Goal: Transaction & Acquisition: Purchase product/service

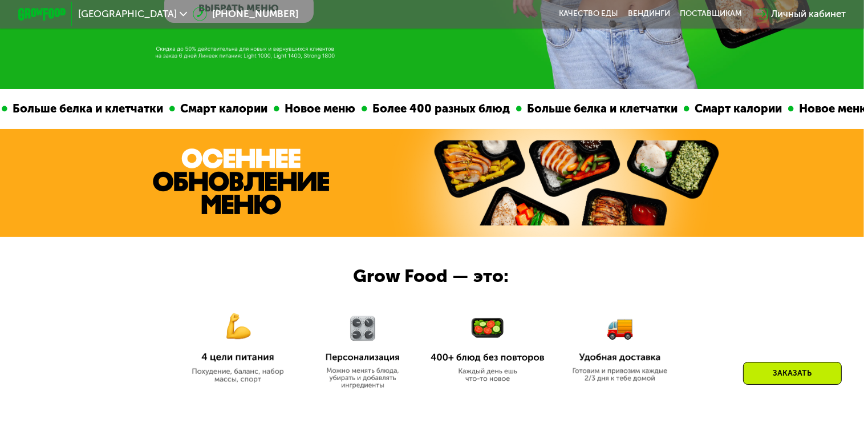
scroll to position [120, 0]
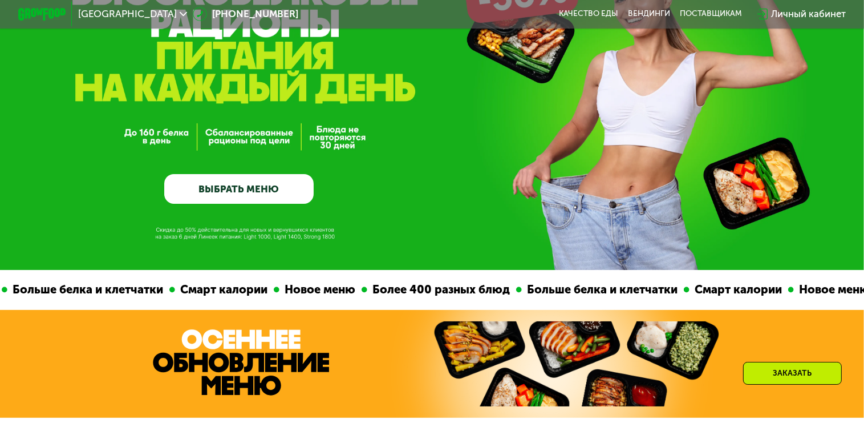
click at [215, 187] on link "ВЫБРАТЬ МЕНЮ" at bounding box center [238, 189] width 149 height 30
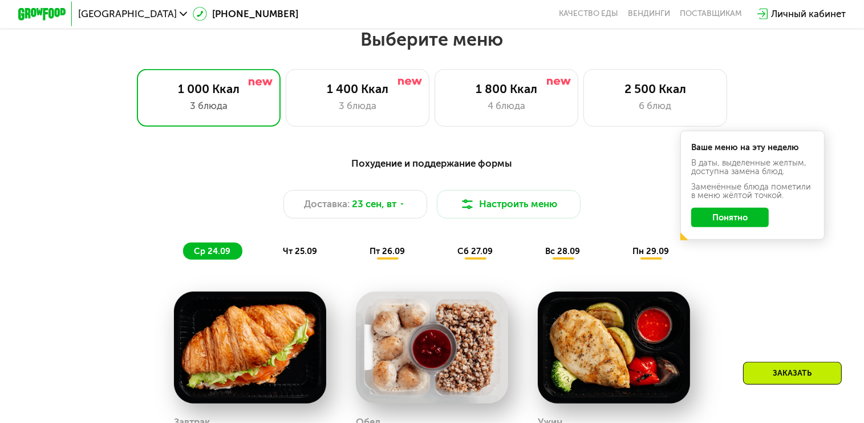
scroll to position [662, 0]
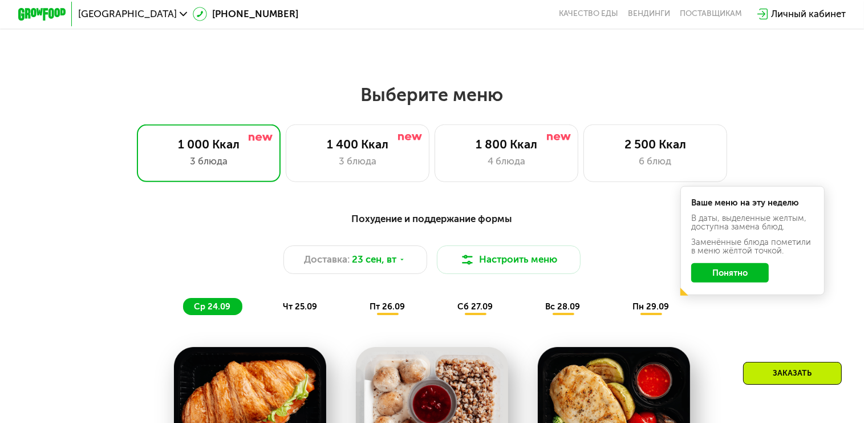
click at [706, 282] on button "Понятно" at bounding box center [730, 272] width 78 height 19
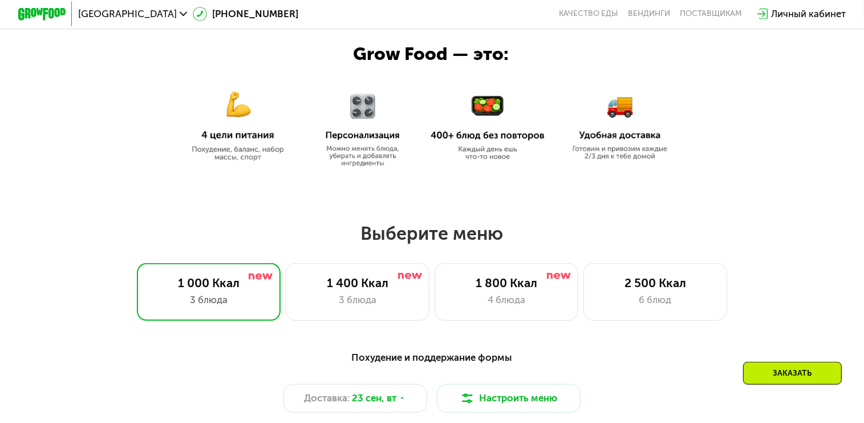
scroll to position [541, 0]
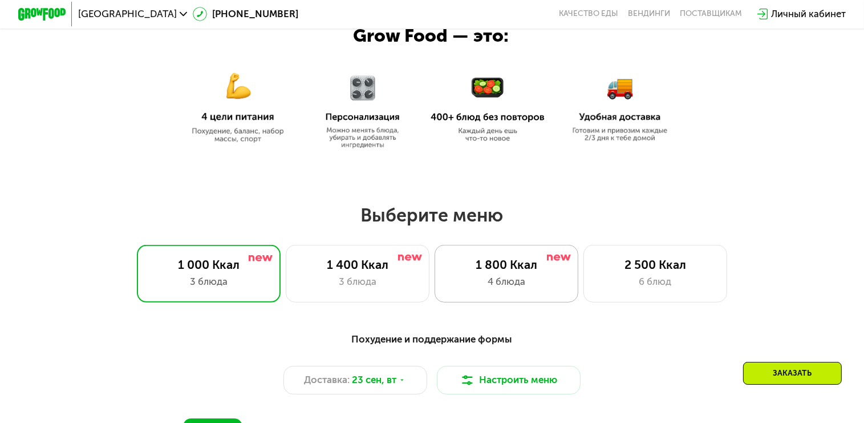
click at [518, 278] on div "1 800 Ккал 4 блюда" at bounding box center [507, 274] width 144 height 58
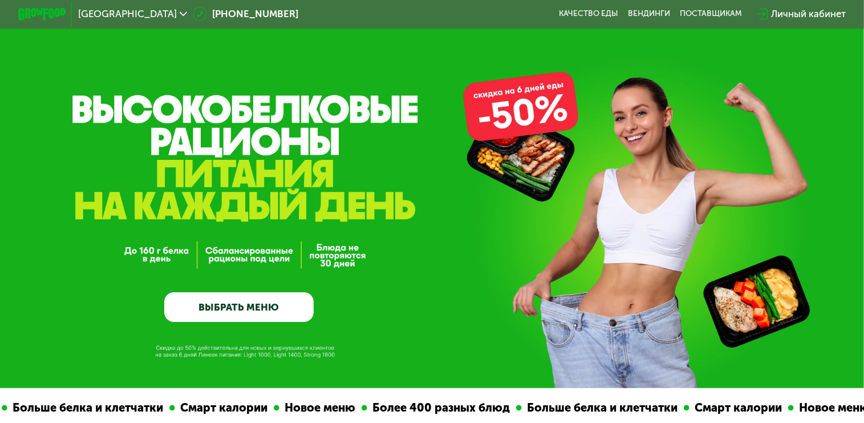
scroll to position [0, 0]
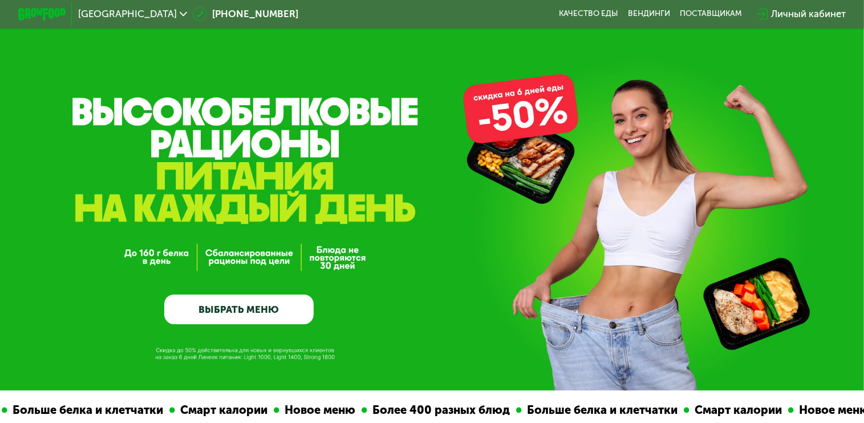
click at [251, 314] on link "ВЫБРАТЬ МЕНЮ" at bounding box center [238, 309] width 149 height 30
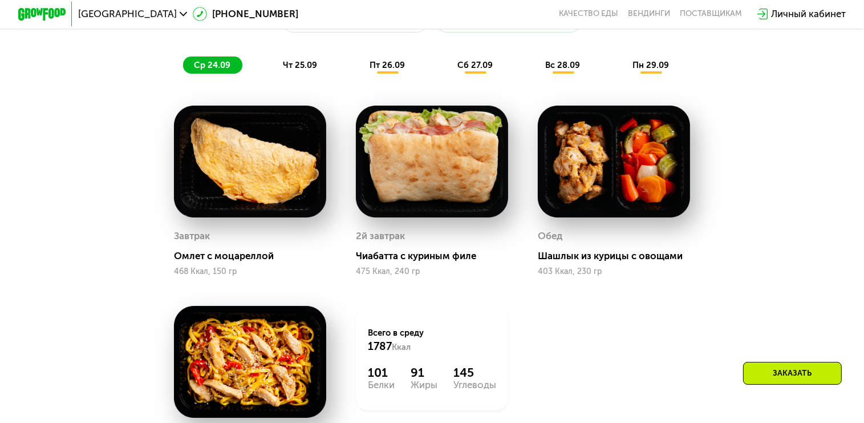
scroll to position [843, 0]
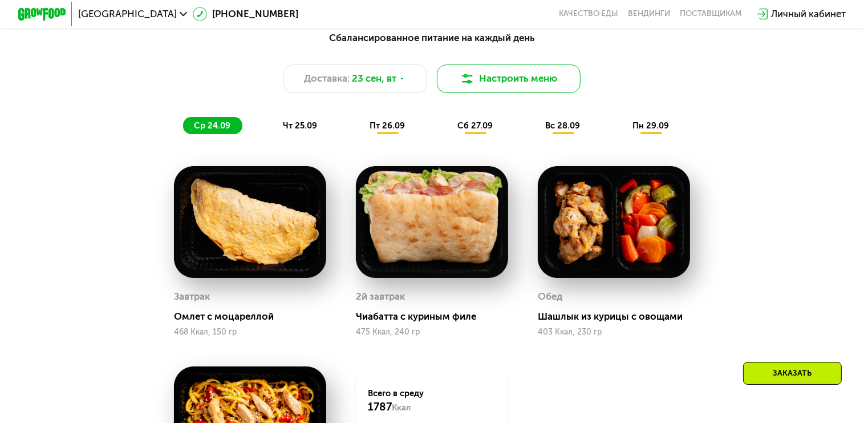
click at [518, 93] on button "Настроить меню" at bounding box center [509, 78] width 144 height 29
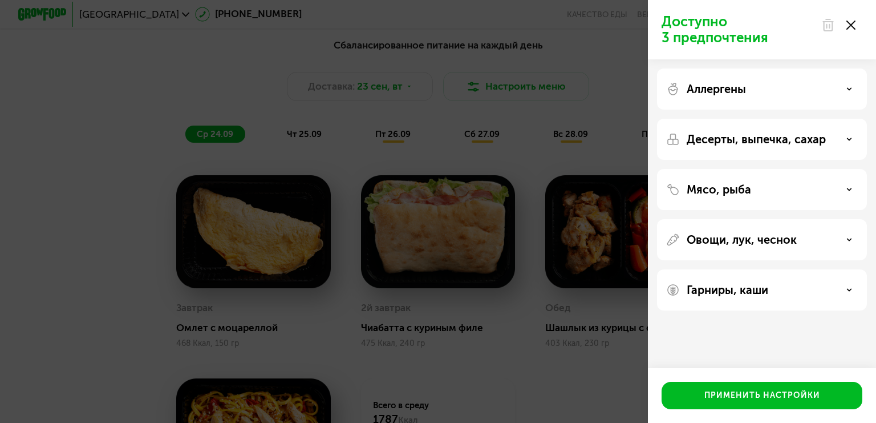
click at [850, 189] on use at bounding box center [850, 189] width 4 height 2
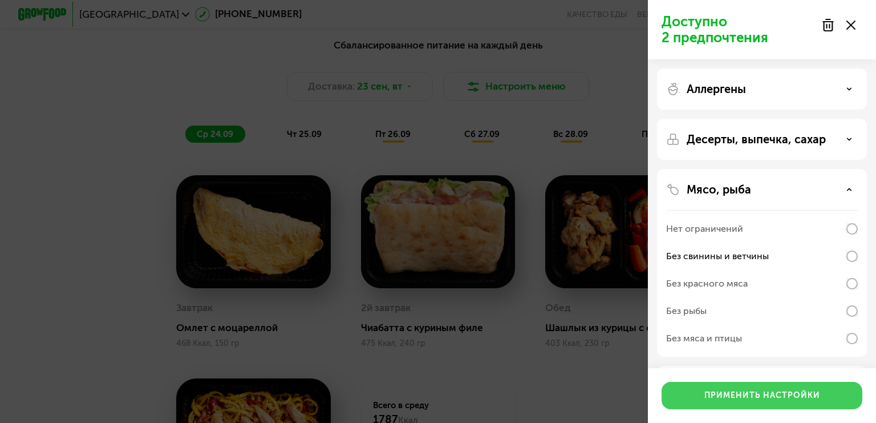
click at [771, 397] on div "Применить настройки" at bounding box center [763, 395] width 116 height 11
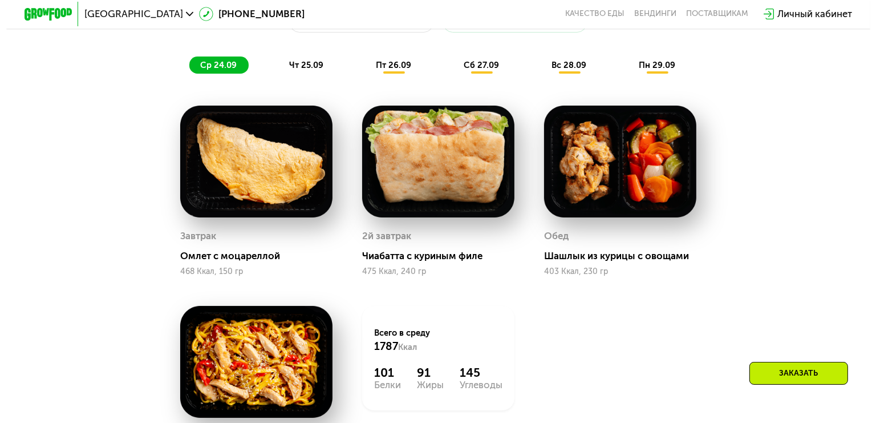
scroll to position [783, 0]
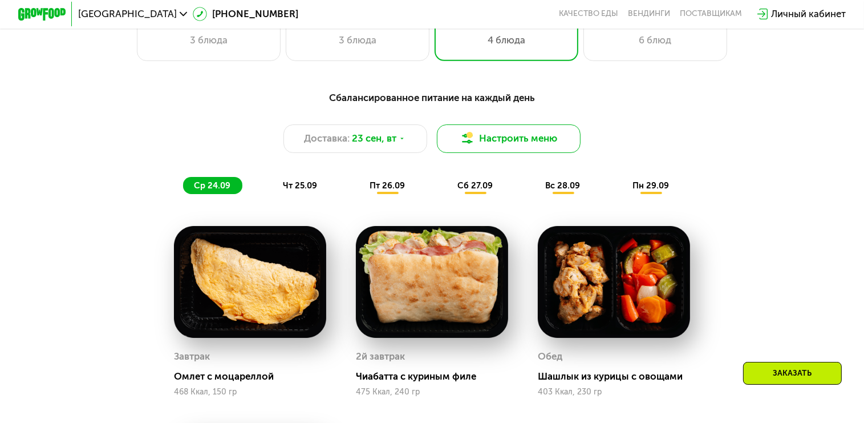
click at [519, 151] on button "Настроить меню" at bounding box center [509, 138] width 144 height 29
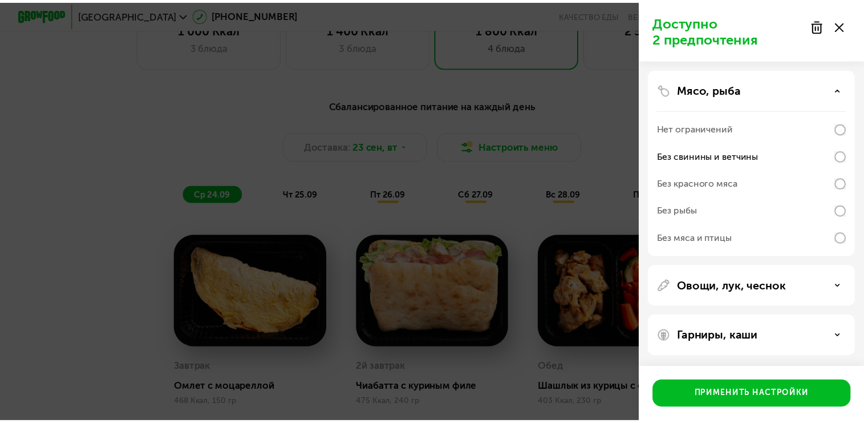
scroll to position [100, 0]
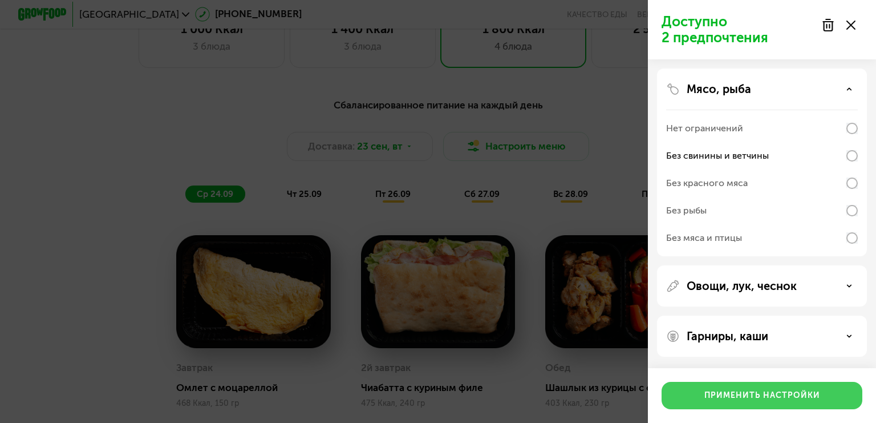
click at [788, 398] on div "Применить настройки" at bounding box center [763, 395] width 116 height 11
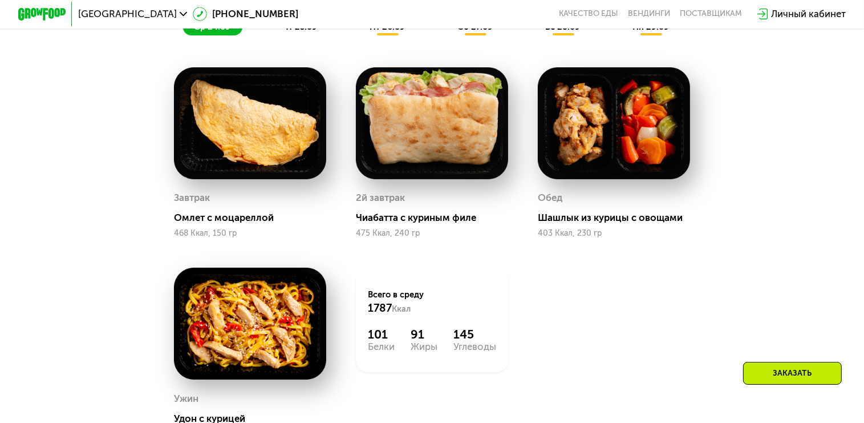
scroll to position [963, 0]
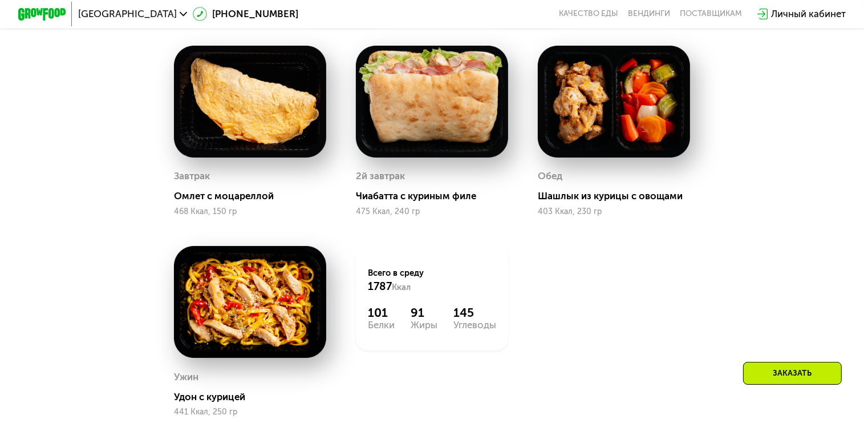
click at [434, 139] on img at bounding box center [432, 102] width 152 height 112
click at [422, 202] on div "Чиабатта с куриным филе" at bounding box center [436, 196] width 161 height 12
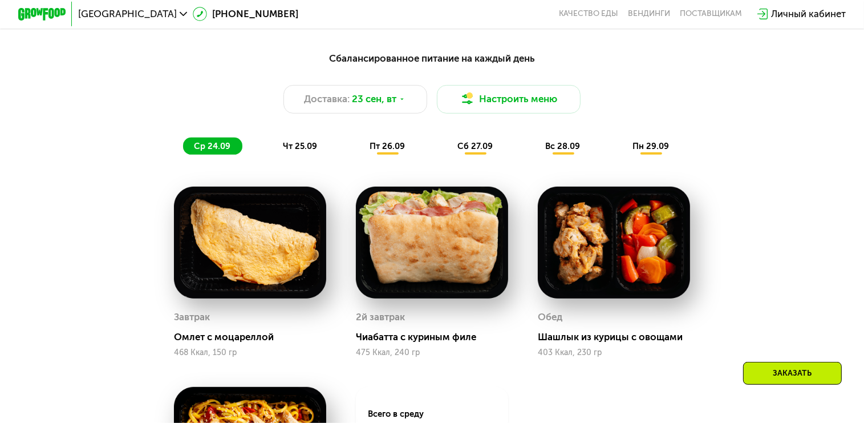
scroll to position [783, 0]
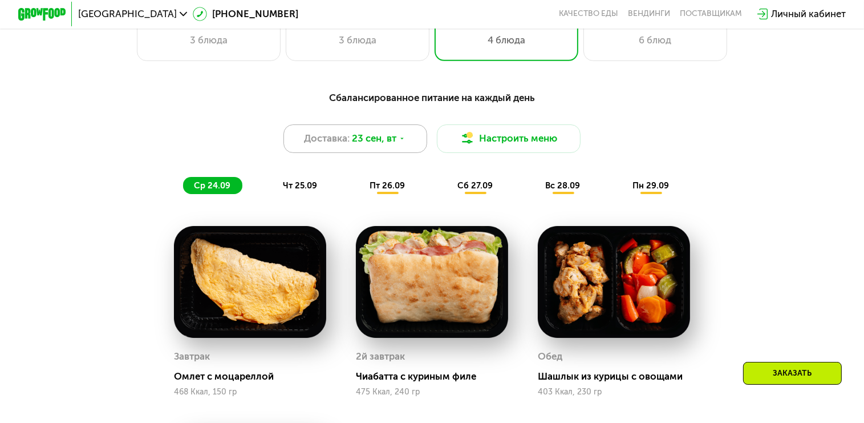
click at [406, 143] on icon at bounding box center [402, 138] width 7 height 7
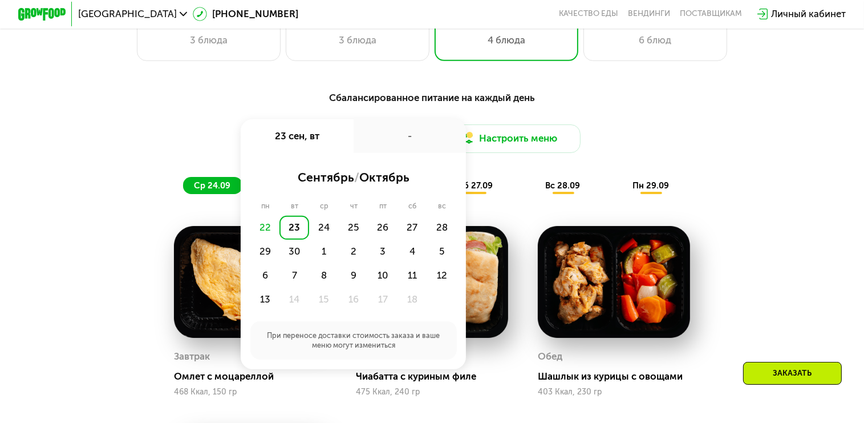
click at [802, 184] on div "Сбалансированное питание на каждый день Доставка: [DATE] сен, вт - сентябрь / о…" at bounding box center [431, 365] width 739 height 564
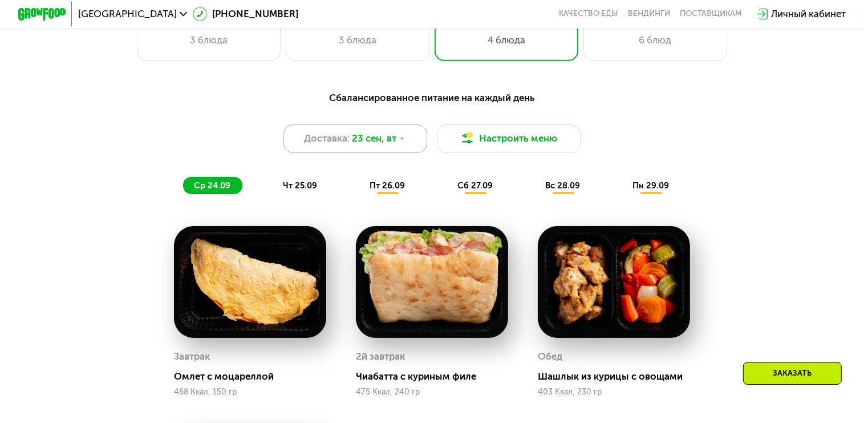
click at [406, 143] on icon at bounding box center [402, 138] width 7 height 7
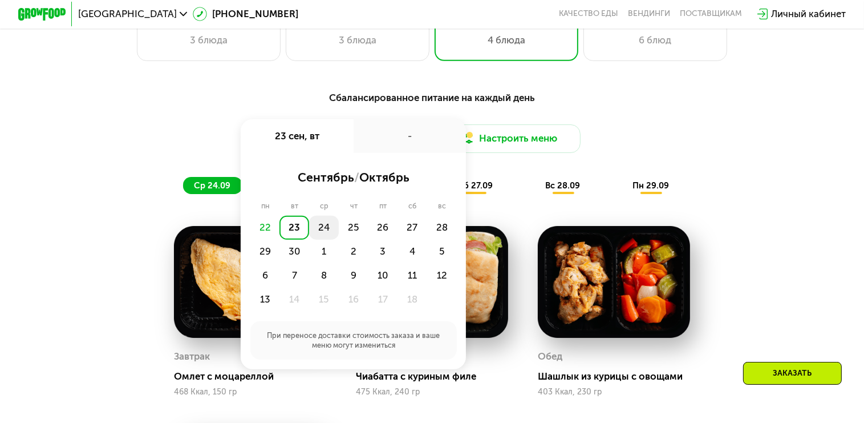
click at [319, 234] on div "24" at bounding box center [324, 228] width 30 height 24
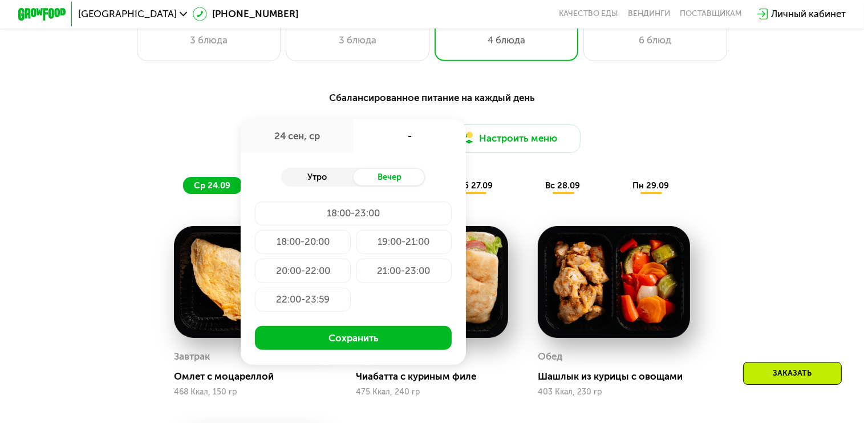
click at [319, 185] on div "Утро" at bounding box center [317, 177] width 72 height 17
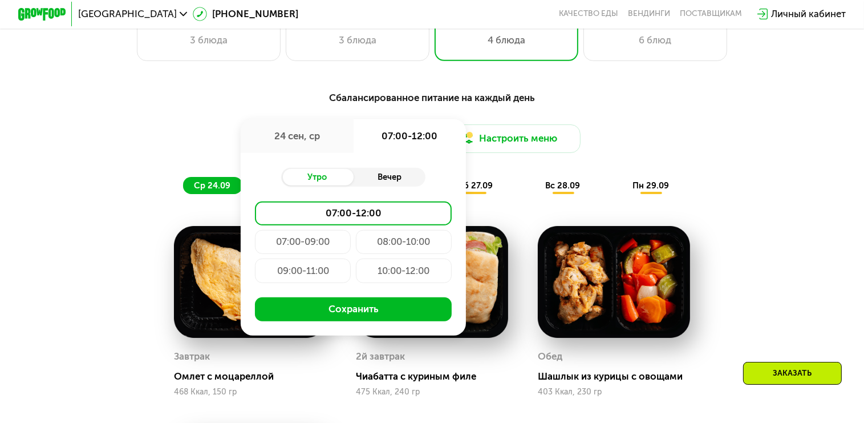
click at [384, 185] on div "Вечер" at bounding box center [390, 177] width 72 height 17
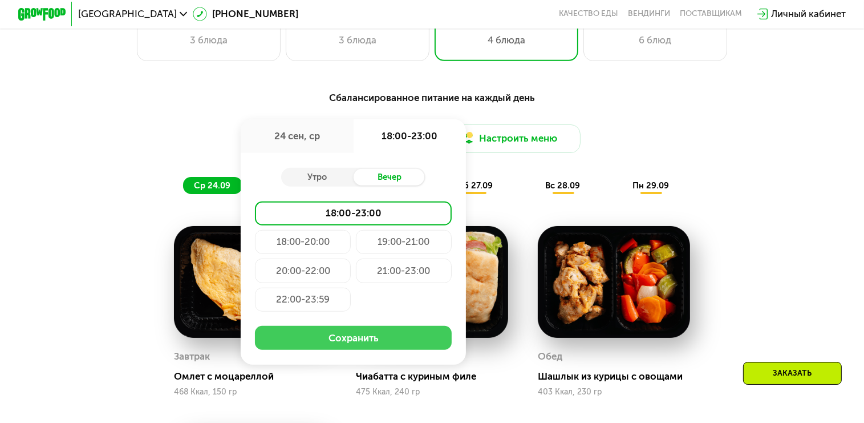
click at [354, 345] on button "Сохранить" at bounding box center [353, 338] width 197 height 24
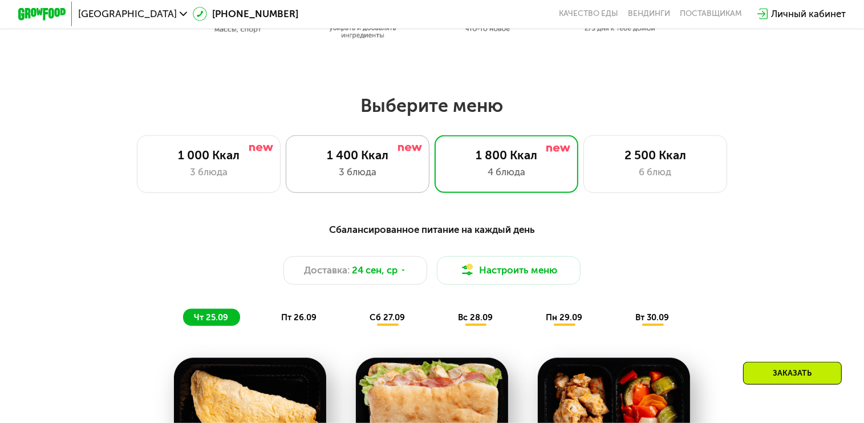
scroll to position [722, 0]
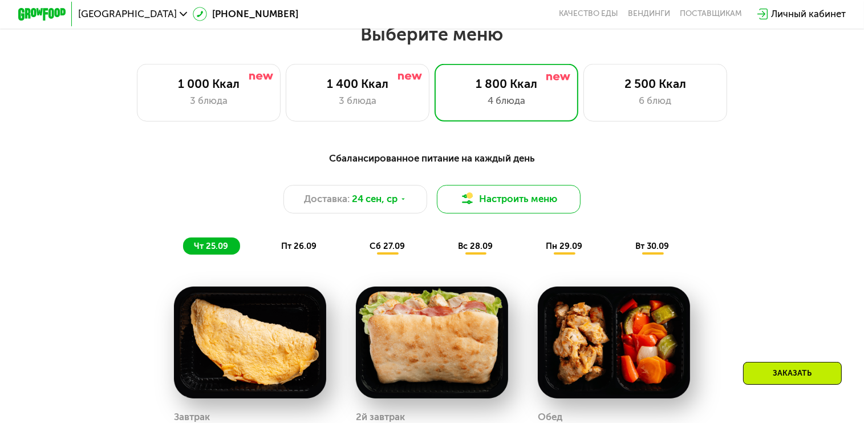
click at [472, 206] on img at bounding box center [467, 199] width 14 height 14
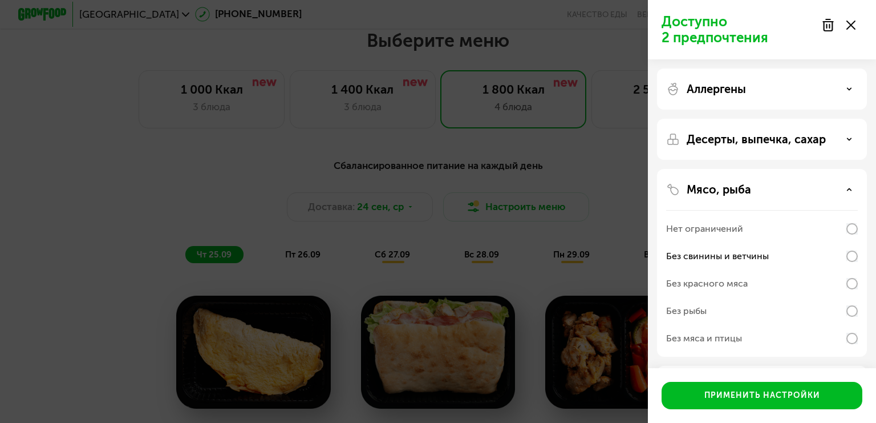
click at [177, 163] on div "Доступно 2 предпочтения Аллергены Десерты, выпечка, сахар Мясо, рыба Нет ограни…" at bounding box center [438, 211] width 876 height 423
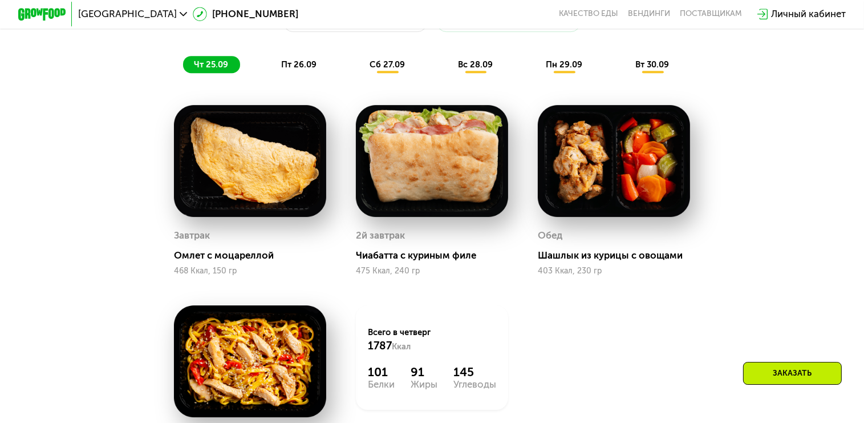
scroll to position [843, 0]
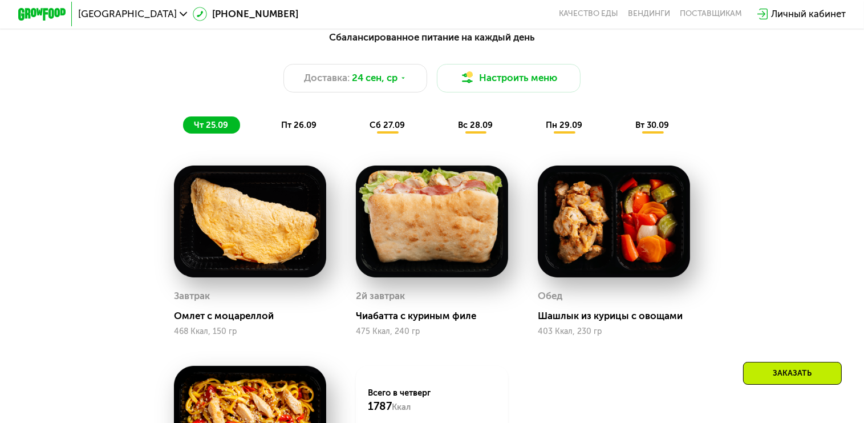
click at [302, 130] on span "пт 26.09" at bounding box center [298, 125] width 35 height 10
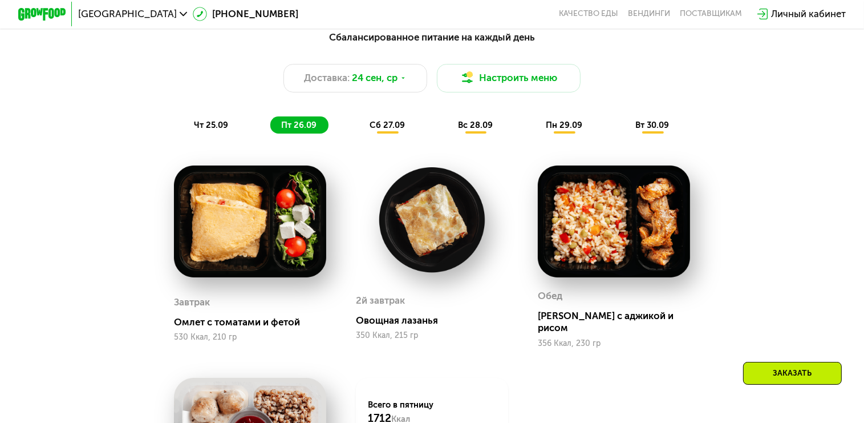
click at [209, 130] on span "чт 25.09" at bounding box center [211, 125] width 34 height 10
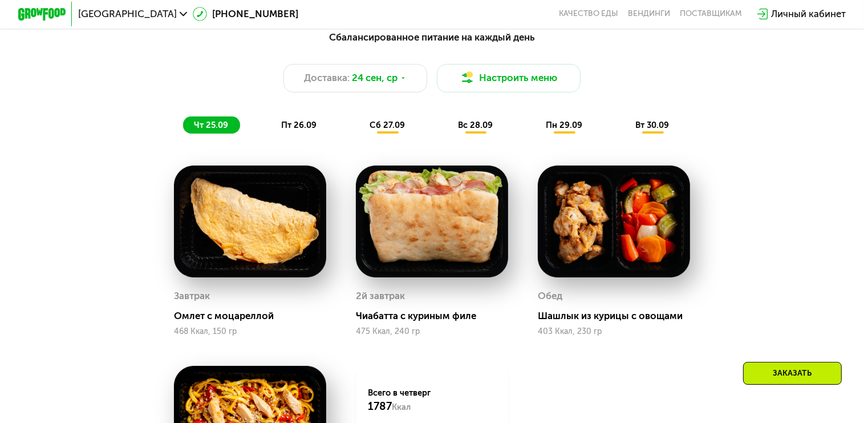
click at [303, 130] on span "пт 26.09" at bounding box center [298, 125] width 35 height 10
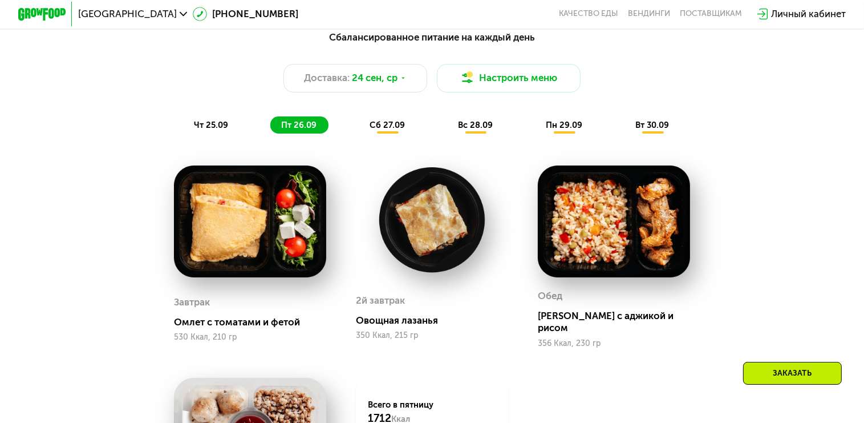
click at [388, 130] on span "сб 27.09" at bounding box center [387, 125] width 35 height 10
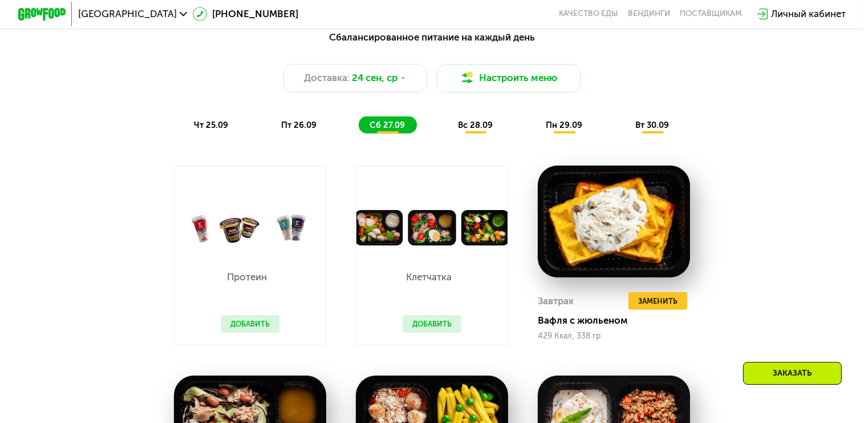
click at [475, 130] on span "вс 28.09" at bounding box center [475, 125] width 35 height 10
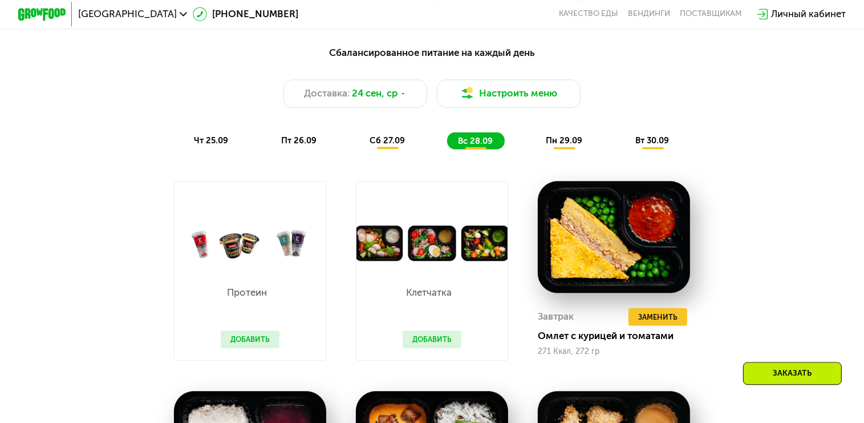
scroll to position [783, 0]
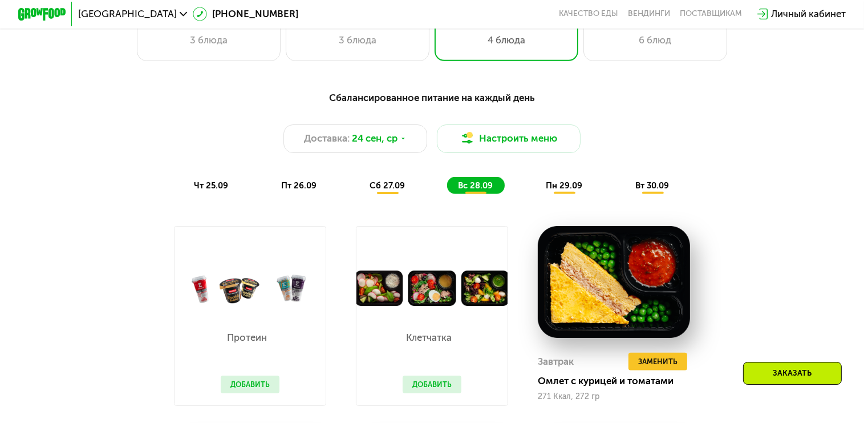
click at [572, 191] on span "пн 29.09" at bounding box center [564, 185] width 37 height 10
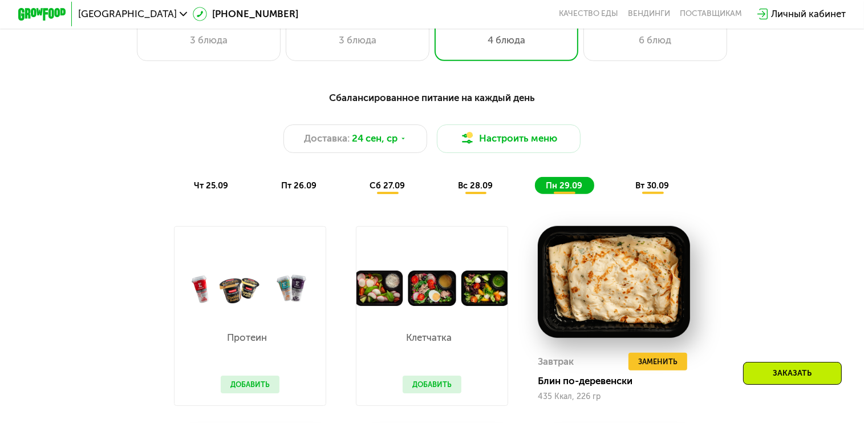
click at [655, 191] on span "вт 30.09" at bounding box center [653, 185] width 34 height 10
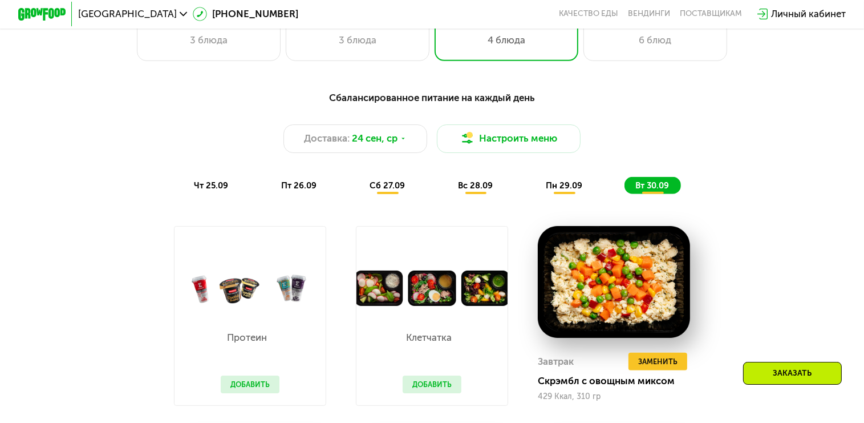
click at [289, 191] on span "пт 26.09" at bounding box center [298, 185] width 35 height 10
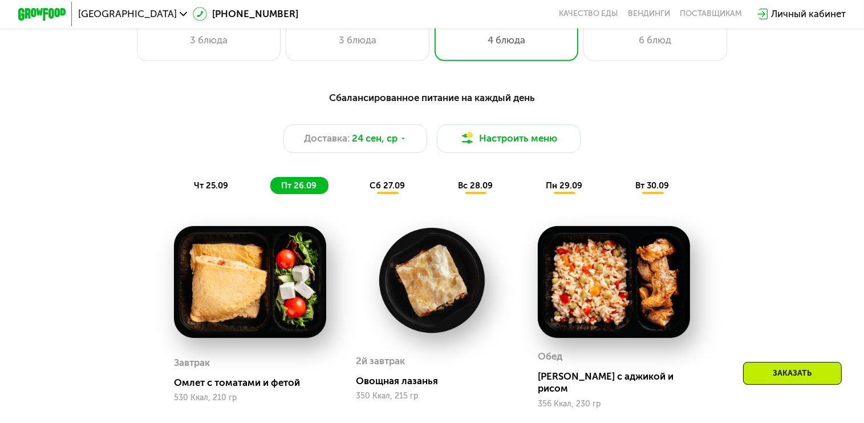
scroll to position [843, 0]
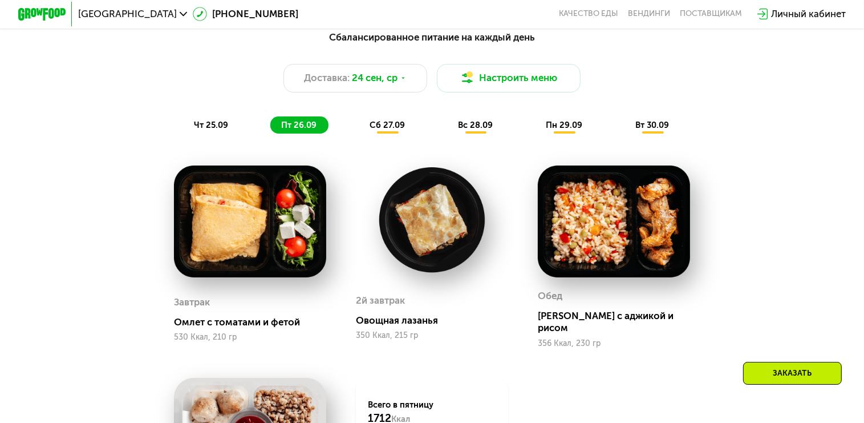
drag, startPoint x: 191, startPoint y: 128, endPoint x: 213, endPoint y: 141, distance: 26.0
click at [194, 130] on span "чт 25.09" at bounding box center [211, 125] width 34 height 10
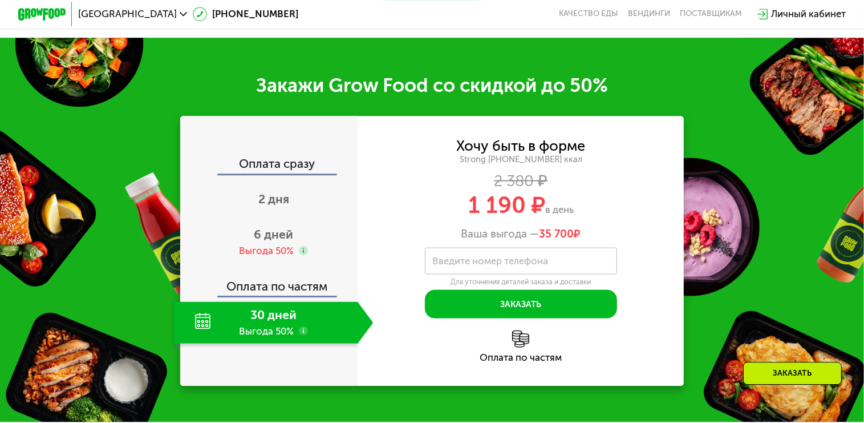
scroll to position [1446, 0]
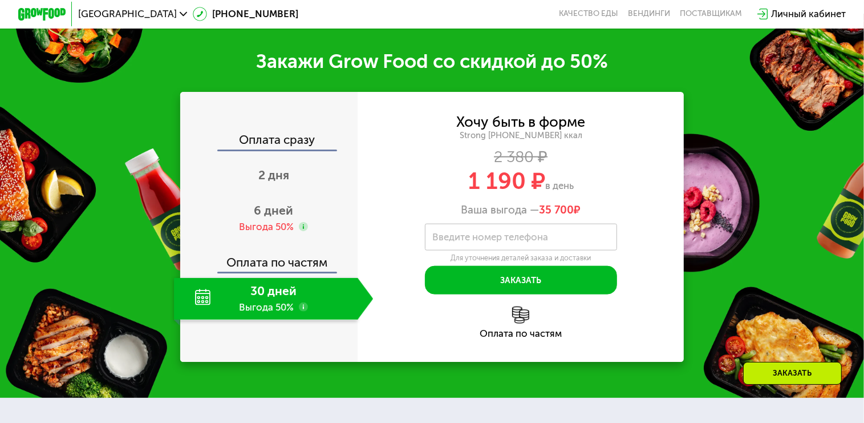
click at [268, 311] on div "30 дней Выгода 50%" at bounding box center [266, 299] width 184 height 42
click at [444, 241] on label "Введите номер телефона" at bounding box center [491, 237] width 116 height 7
click at [444, 250] on input "Введите номер телефона" at bounding box center [521, 237] width 192 height 27
click at [273, 217] on span "6 дней" at bounding box center [273, 210] width 39 height 14
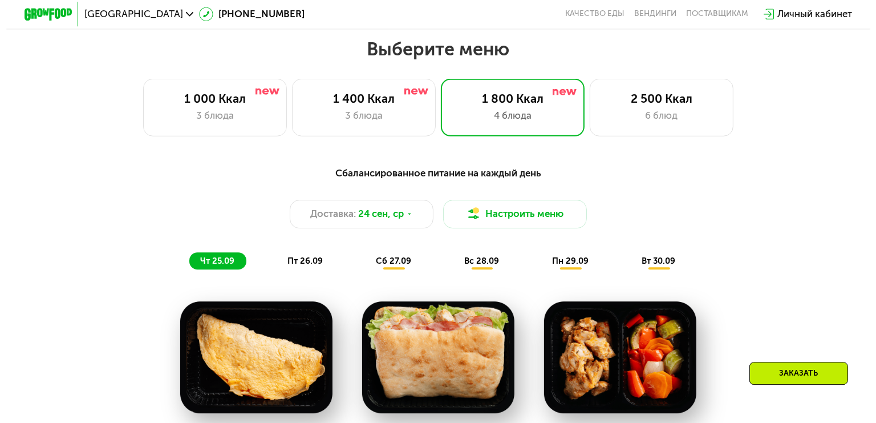
scroll to position [723, 0]
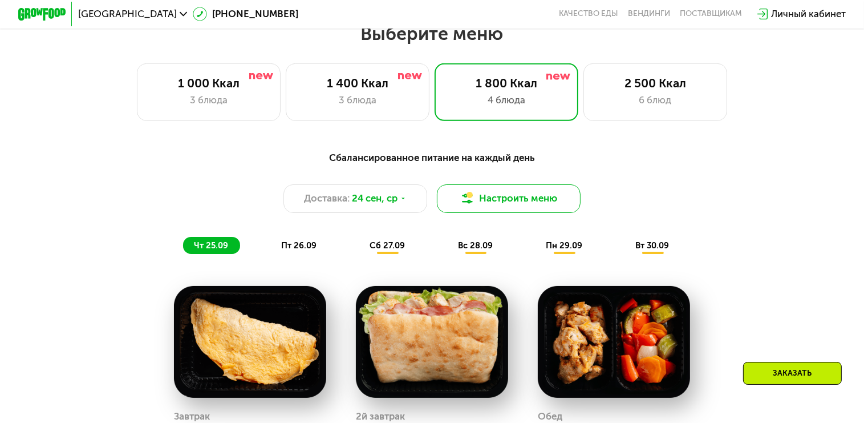
click at [523, 202] on button "Настроить меню" at bounding box center [509, 198] width 144 height 29
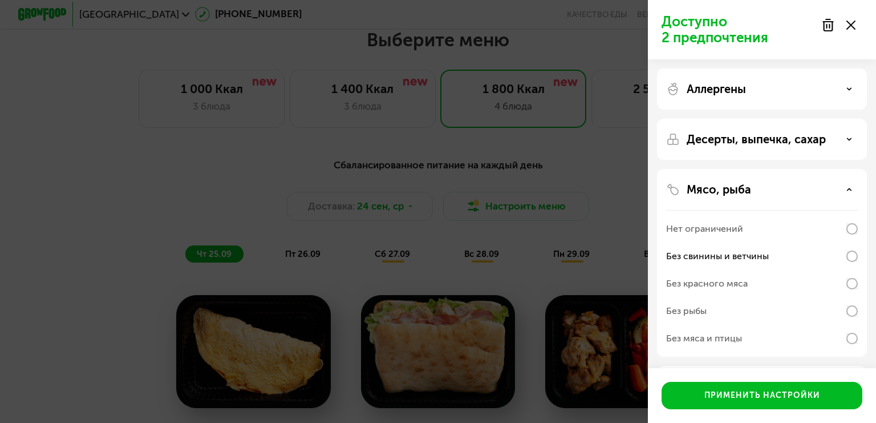
click at [848, 138] on icon at bounding box center [850, 139] width 6 height 6
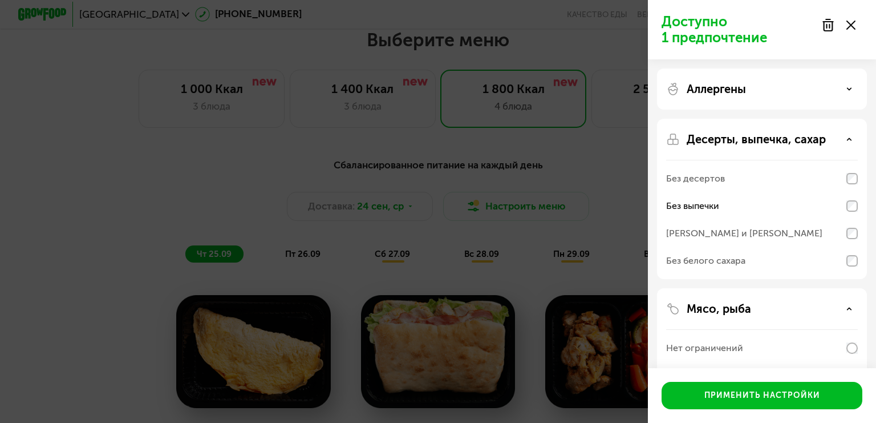
click at [848, 240] on div "[PERSON_NAME] и [PERSON_NAME]" at bounding box center [762, 233] width 192 height 27
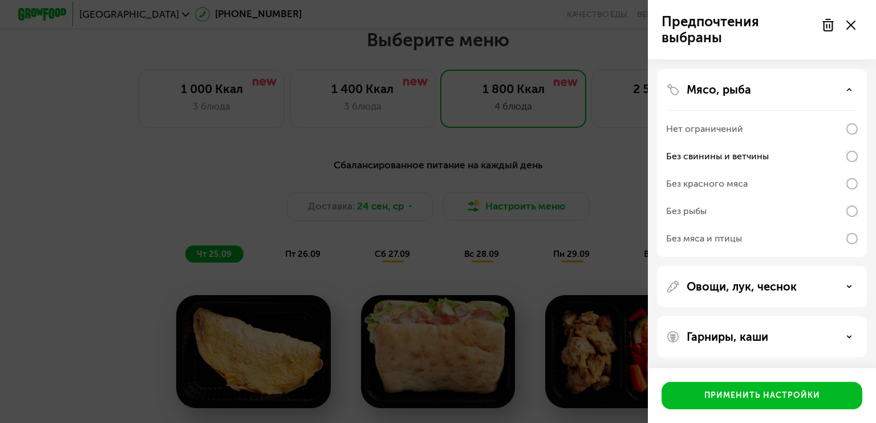
scroll to position [220, 0]
click at [852, 288] on icon at bounding box center [850, 286] width 6 height 6
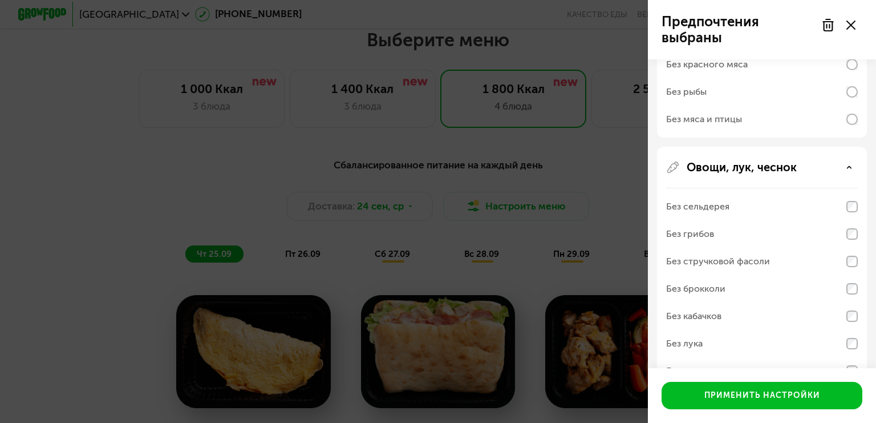
scroll to position [362, 0]
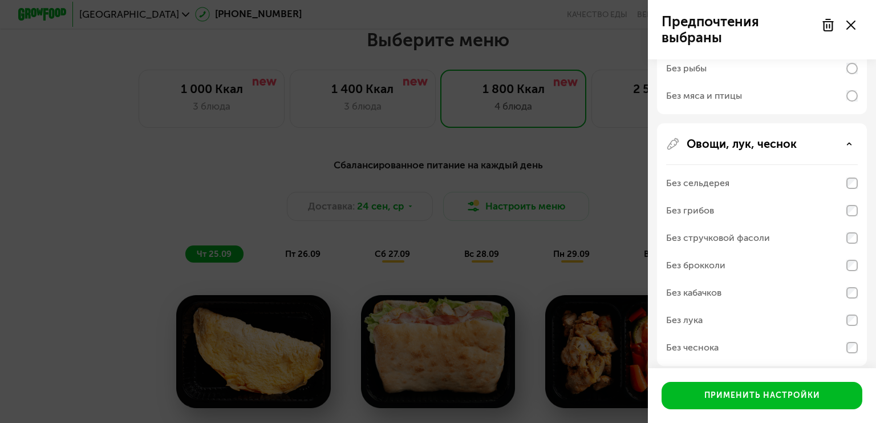
click at [852, 142] on icon at bounding box center [850, 144] width 6 height 6
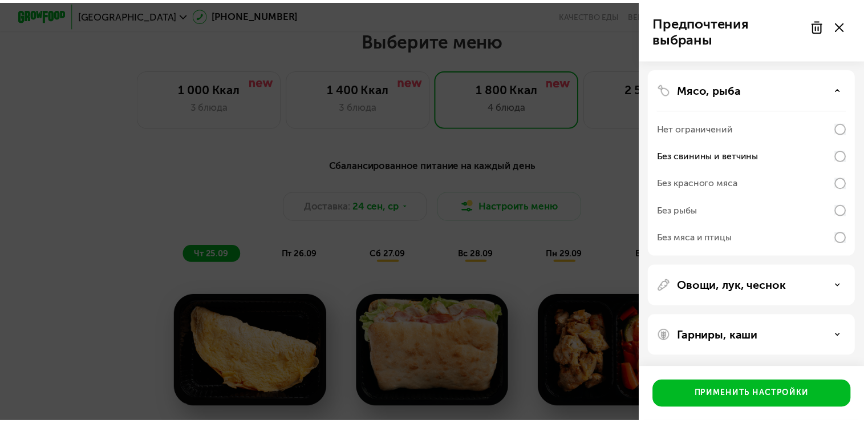
scroll to position [220, 0]
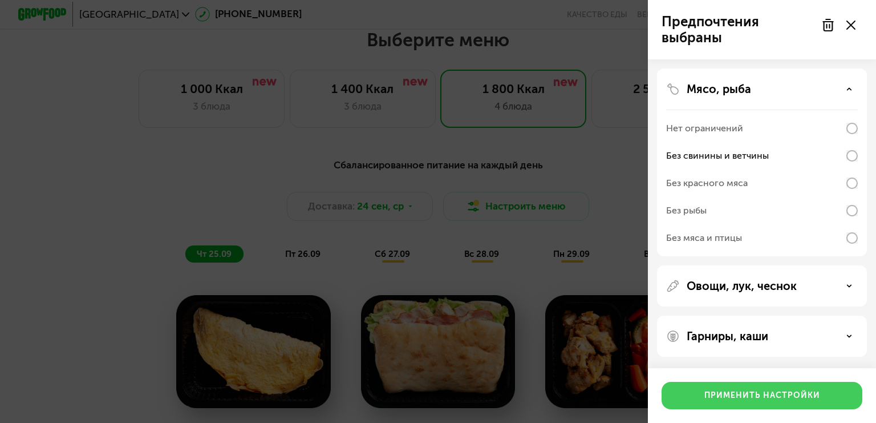
click at [782, 393] on div "Применить настройки" at bounding box center [763, 395] width 116 height 11
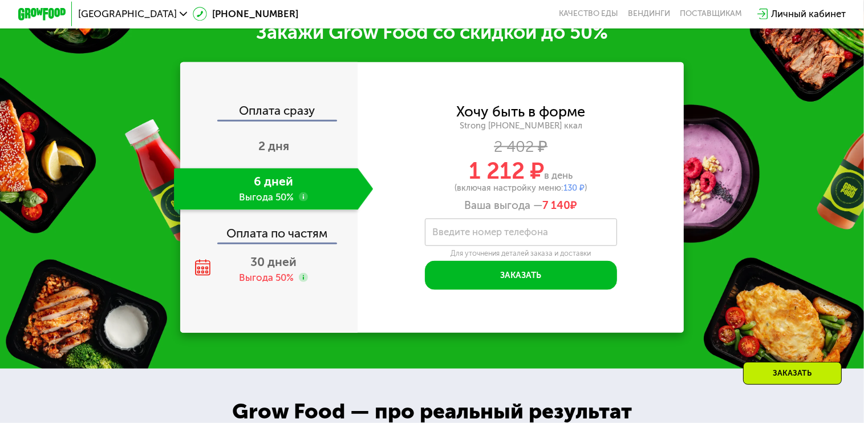
scroll to position [1506, 0]
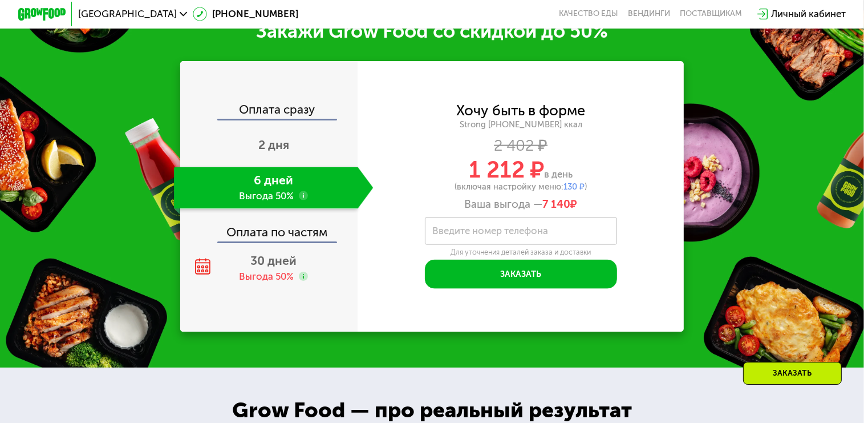
click at [300, 201] on use at bounding box center [304, 196] width 10 height 10
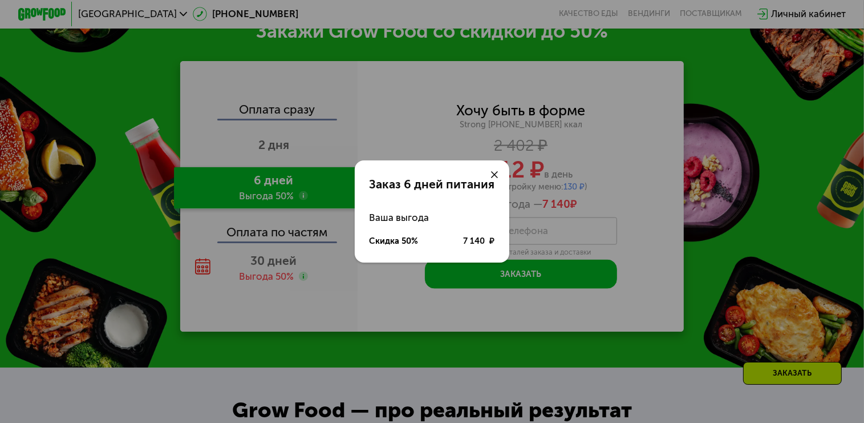
click at [497, 172] on use at bounding box center [494, 174] width 7 height 7
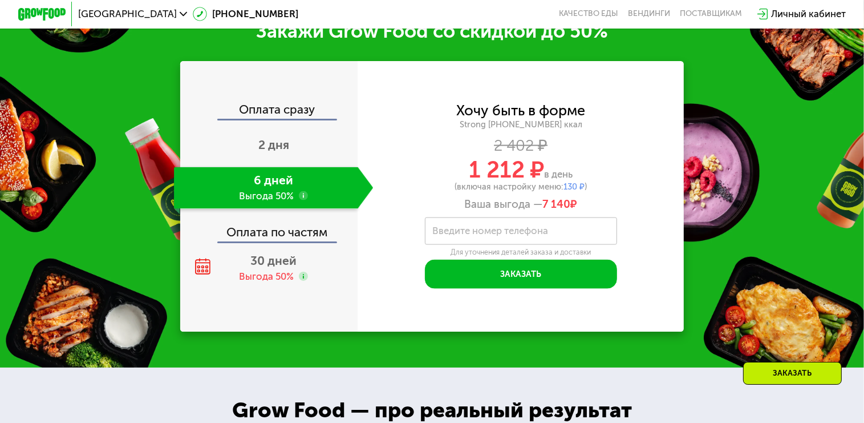
click at [496, 234] on label "Введите номер телефона" at bounding box center [491, 231] width 116 height 7
click at [496, 244] on input "Введите номер телефона" at bounding box center [521, 230] width 192 height 27
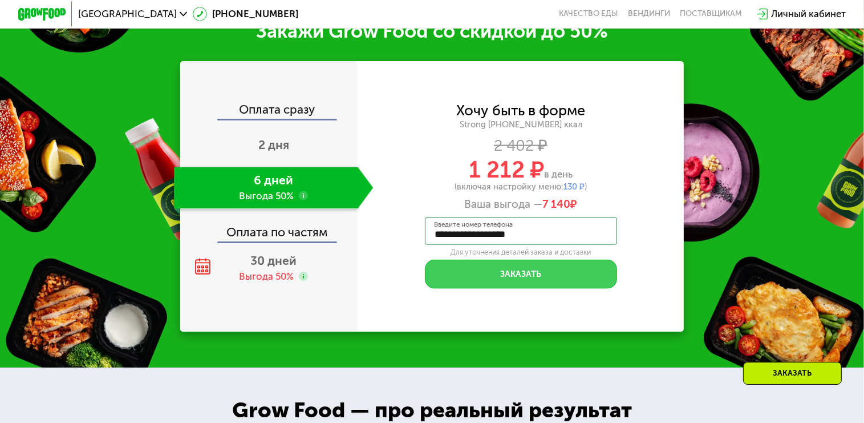
type input "**********"
click at [515, 289] on button "Заказать" at bounding box center [521, 274] width 192 height 29
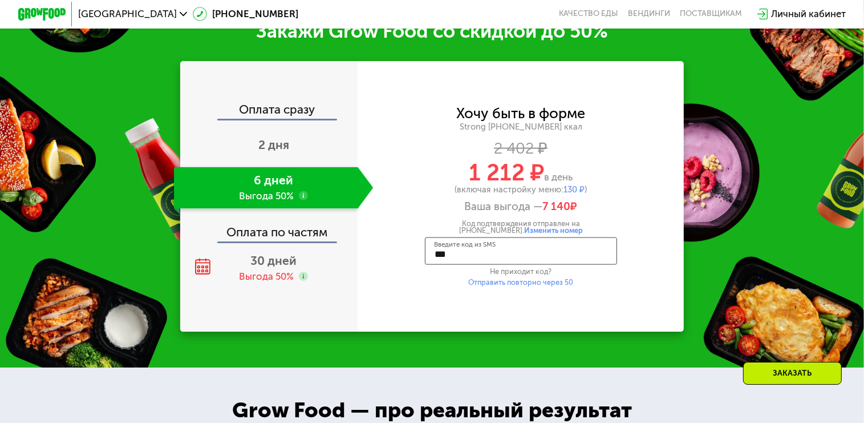
type input "****"
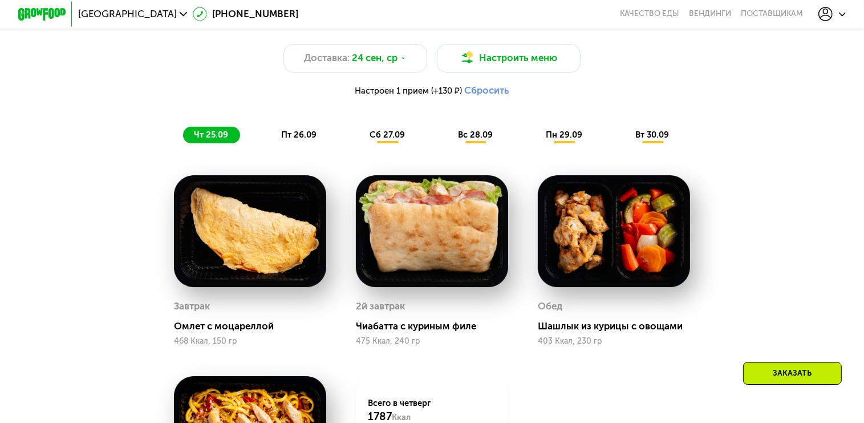
scroll to position [843, 0]
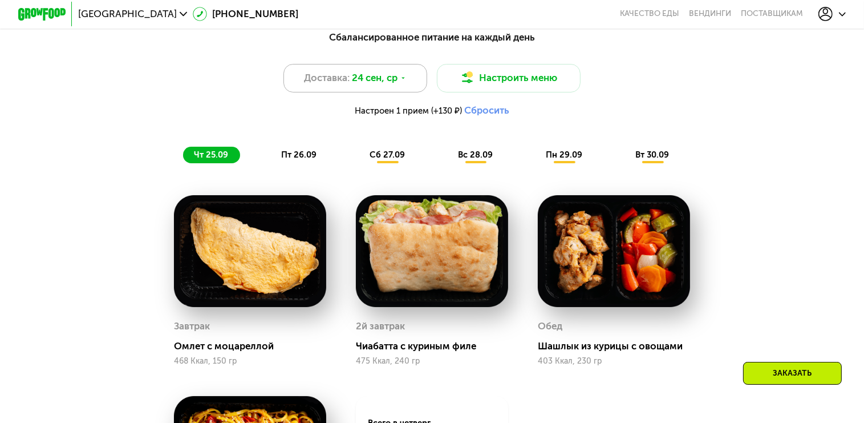
click at [407, 82] on div "Доставка: [DATE]" at bounding box center [356, 78] width 144 height 29
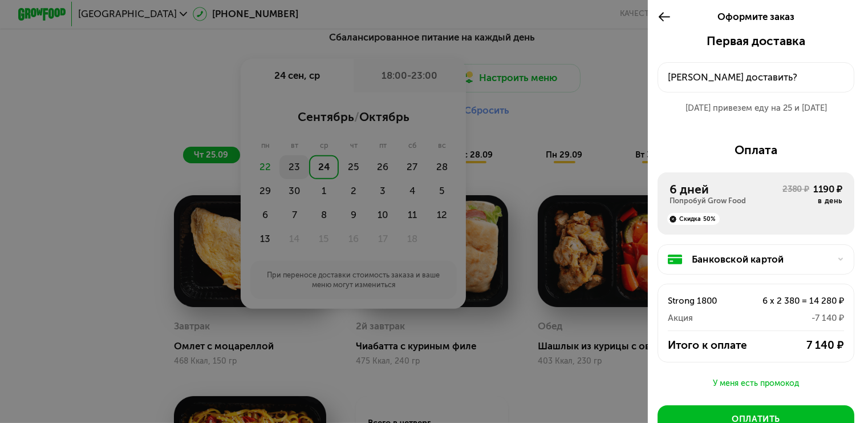
click at [294, 177] on div at bounding box center [432, 211] width 864 height 423
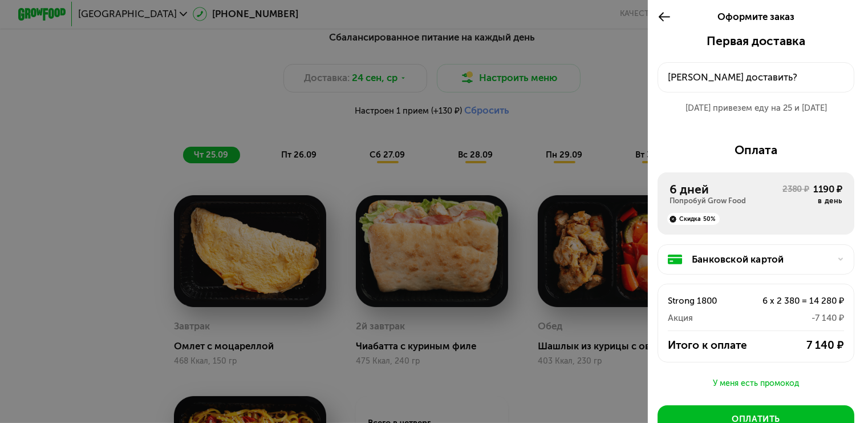
click at [296, 163] on div at bounding box center [432, 211] width 864 height 423
click at [701, 79] on div "[PERSON_NAME] доставить?" at bounding box center [756, 77] width 176 height 14
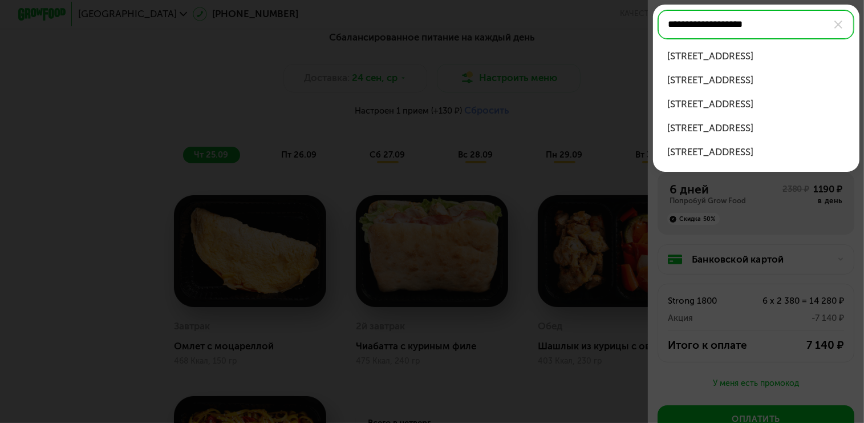
click at [719, 55] on div "[STREET_ADDRESS]" at bounding box center [756, 56] width 177 height 14
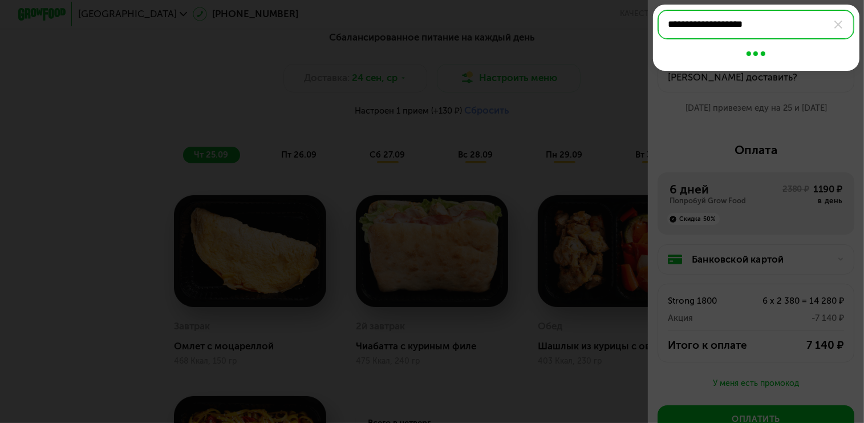
type input "**********"
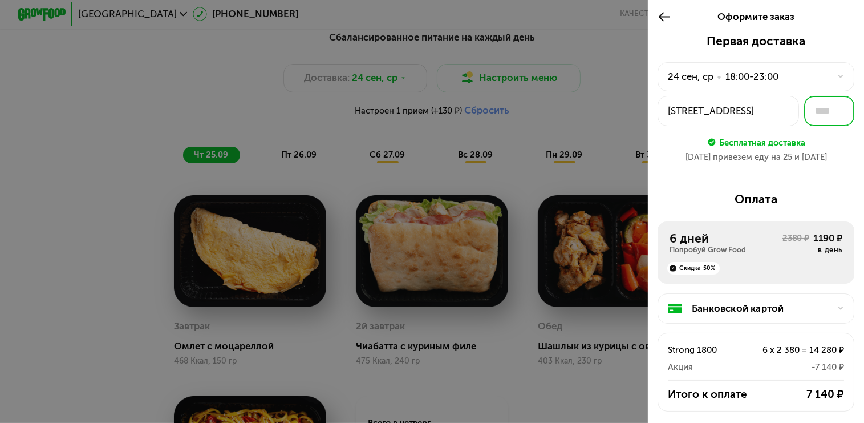
click at [813, 115] on input "text" at bounding box center [829, 111] width 50 height 30
type input "***"
click at [825, 189] on div "Первая доставка [DATE] • 18:00-23:00 [STREET_ADDRESS] *** Бесплатная доставка […" at bounding box center [756, 293] width 216 height 519
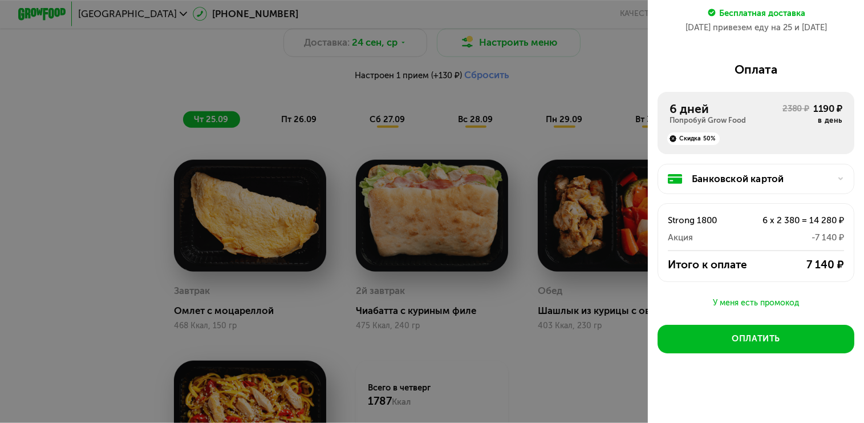
scroll to position [904, 0]
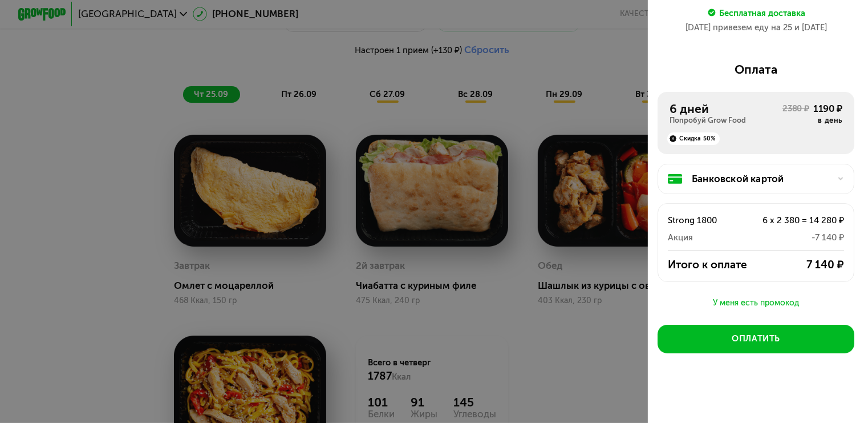
click at [830, 175] on div at bounding box center [837, 178] width 14 height 7
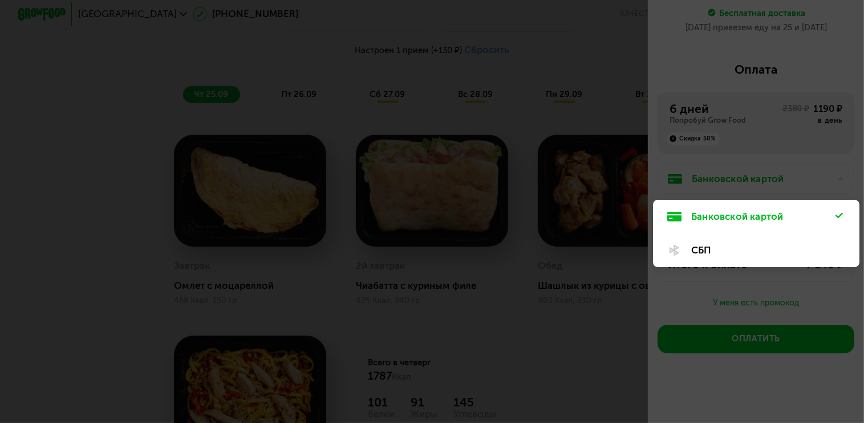
click at [715, 215] on div "Банковской картой" at bounding box center [763, 216] width 144 height 14
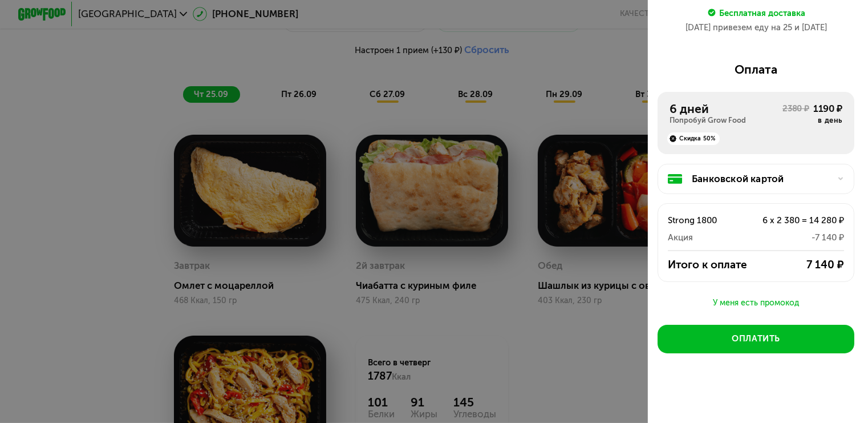
click at [734, 174] on div "Банковской картой" at bounding box center [761, 179] width 138 height 14
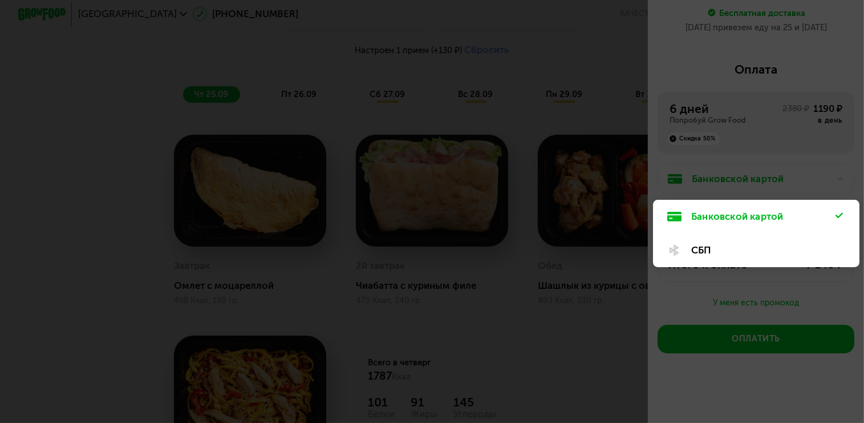
click at [718, 213] on div "Банковской картой" at bounding box center [763, 216] width 144 height 14
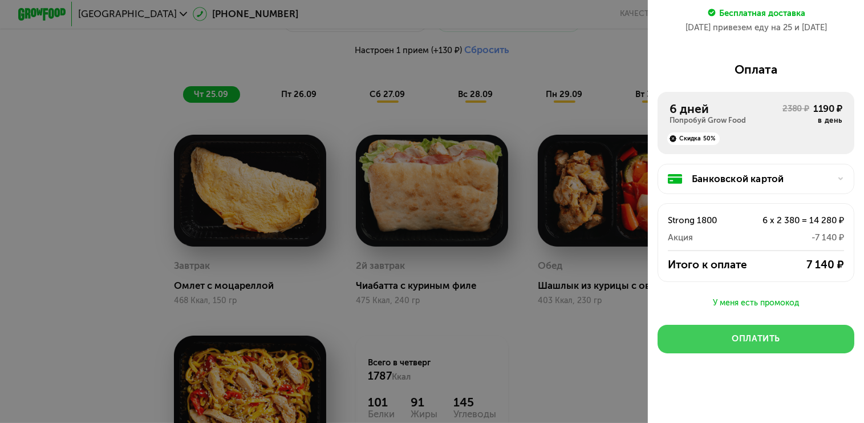
click at [751, 338] on div "Оплатить" at bounding box center [756, 339] width 48 height 12
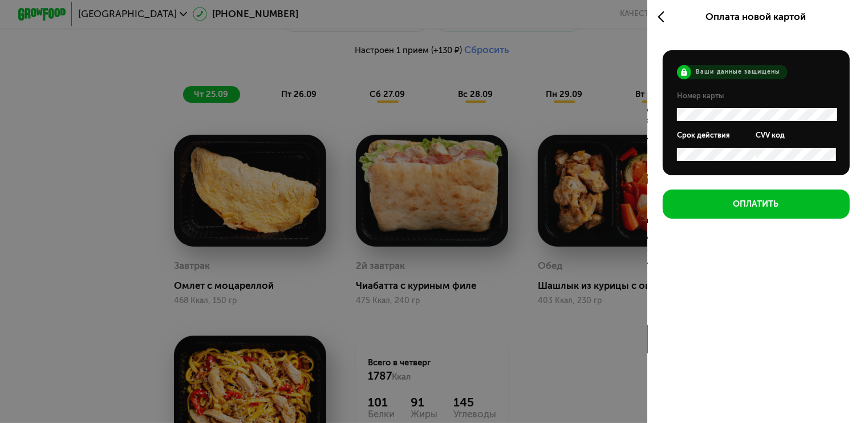
scroll to position [0, 0]
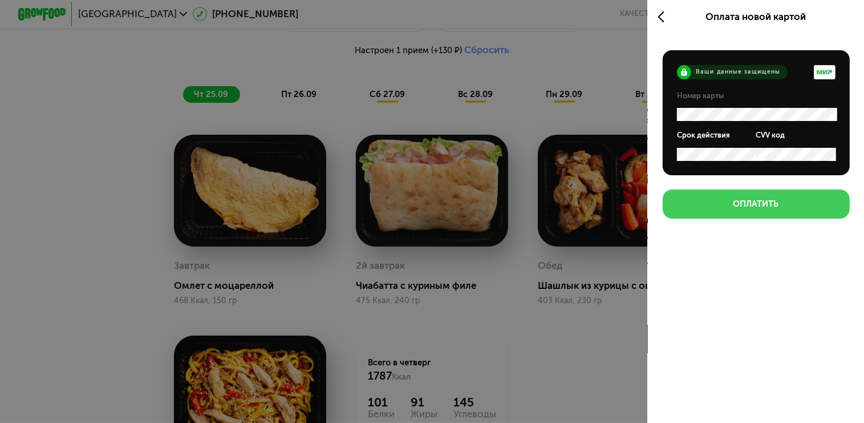
click at [751, 214] on button "Оплатить" at bounding box center [756, 203] width 187 height 29
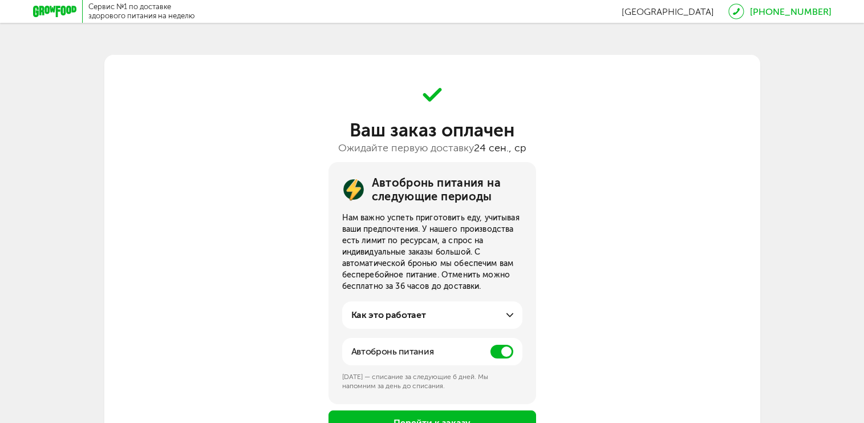
scroll to position [56, 0]
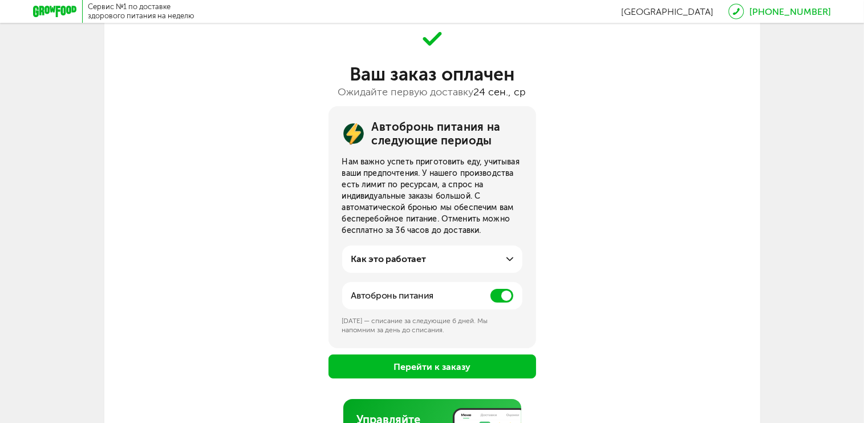
click at [346, 137] on img at bounding box center [353, 133] width 23 height 23
click at [349, 131] on img at bounding box center [353, 133] width 23 height 23
click at [509, 258] on icon at bounding box center [510, 259] width 7 height 7
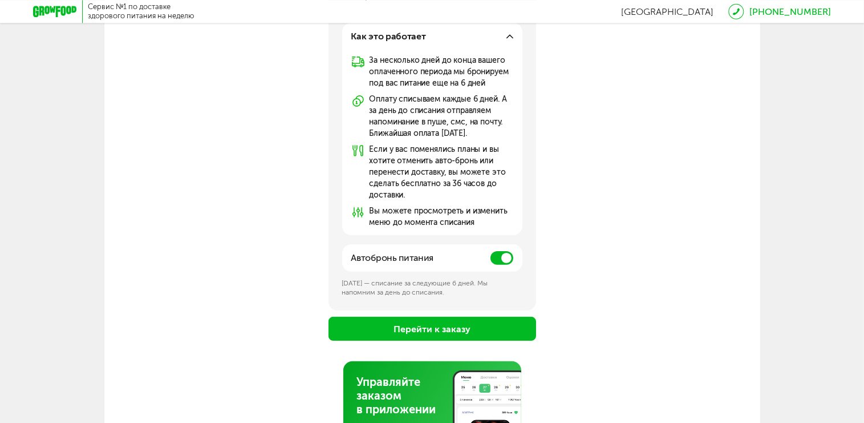
scroll to position [361, 0]
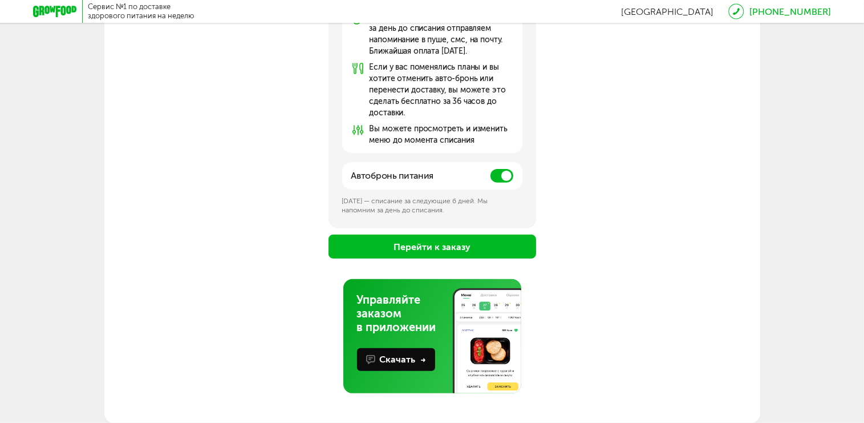
click at [468, 245] on button "Перейти к заказу" at bounding box center [433, 246] width 208 height 24
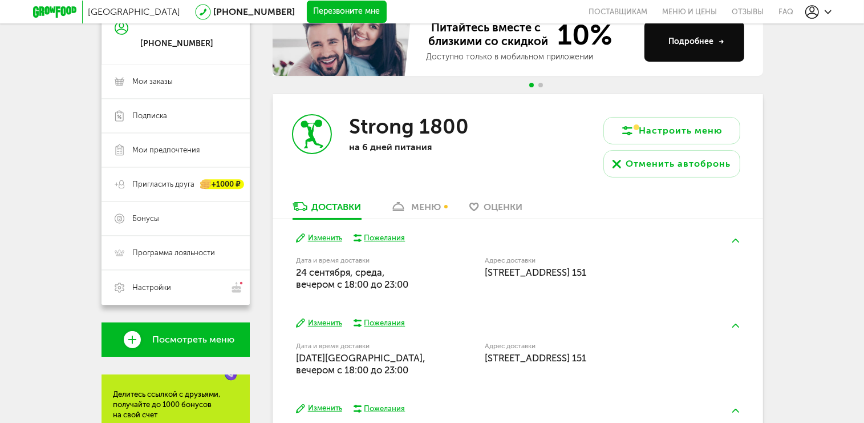
scroll to position [107, 0]
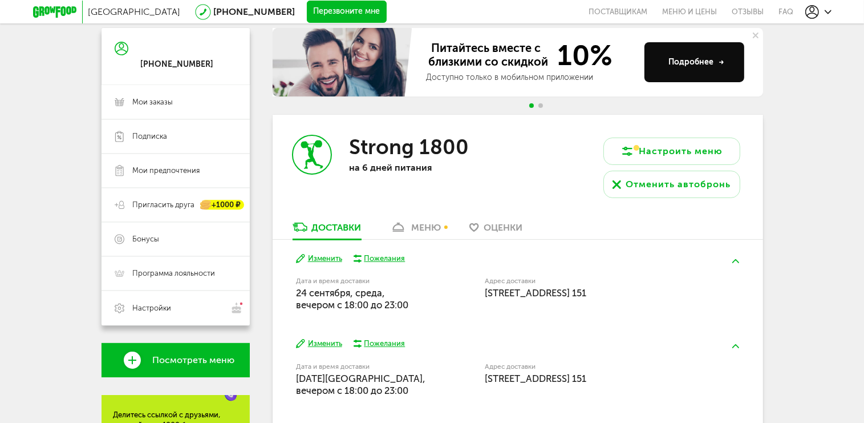
click at [424, 230] on div "меню" at bounding box center [426, 227] width 30 height 11
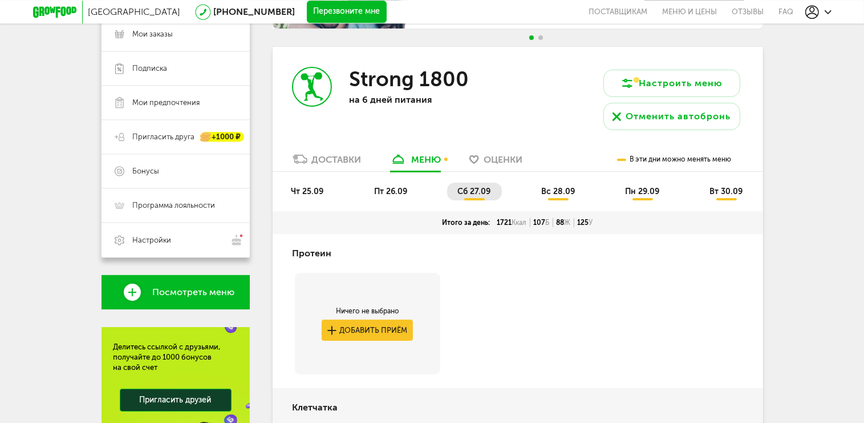
scroll to position [148, 0]
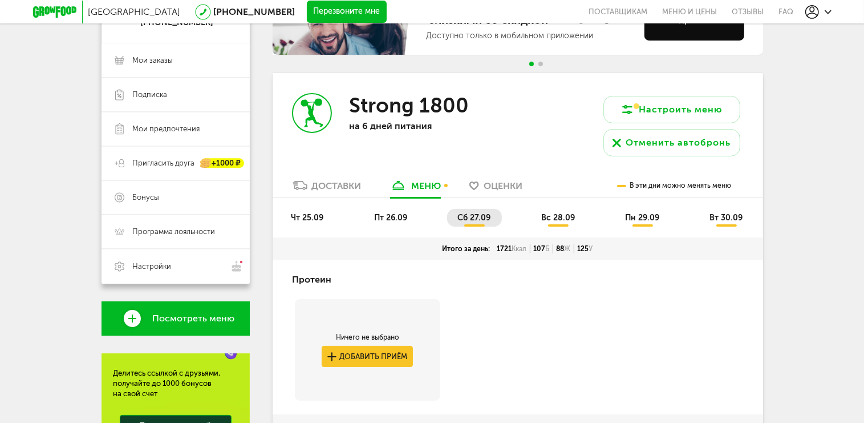
click at [292, 218] on span "чт 25.09" at bounding box center [308, 218] width 33 height 10
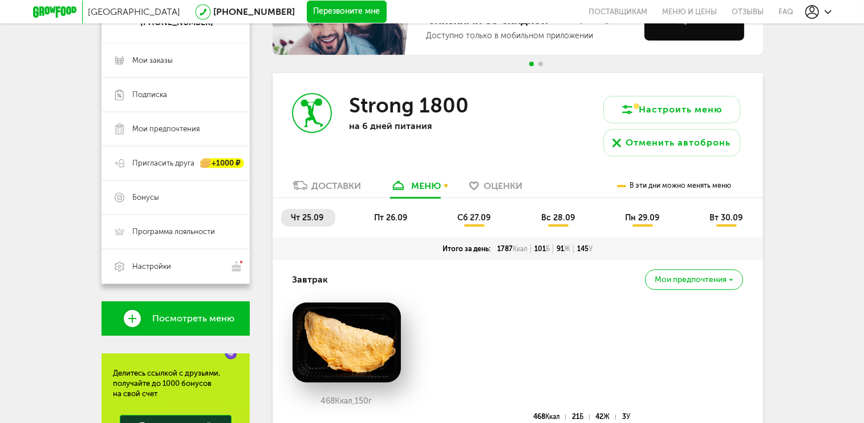
click at [389, 217] on span "пт 26.09" at bounding box center [390, 218] width 33 height 10
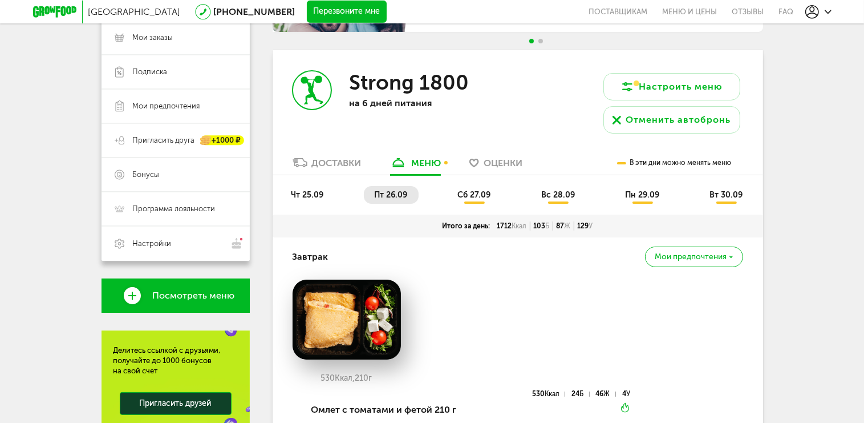
scroll to position [175, 0]
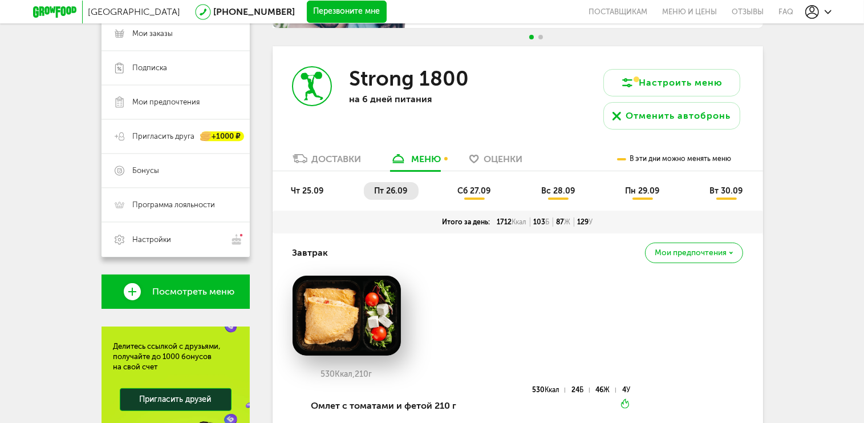
click at [476, 193] on span "сб 27.09" at bounding box center [474, 191] width 33 height 10
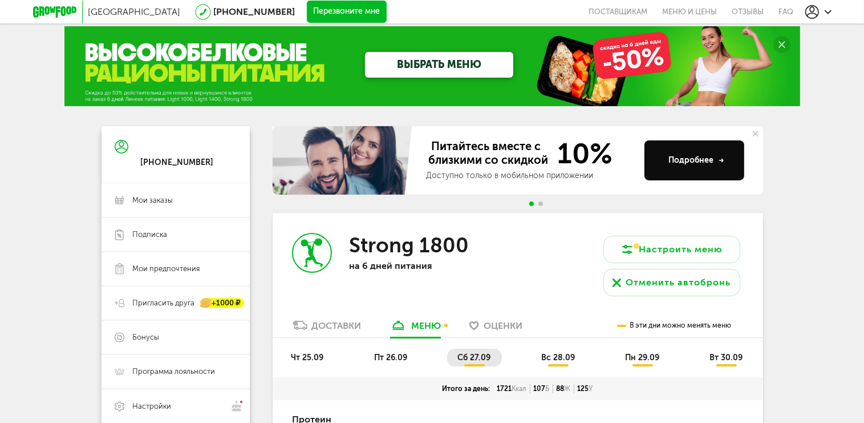
scroll to position [0, 0]
